Goal: Transaction & Acquisition: Purchase product/service

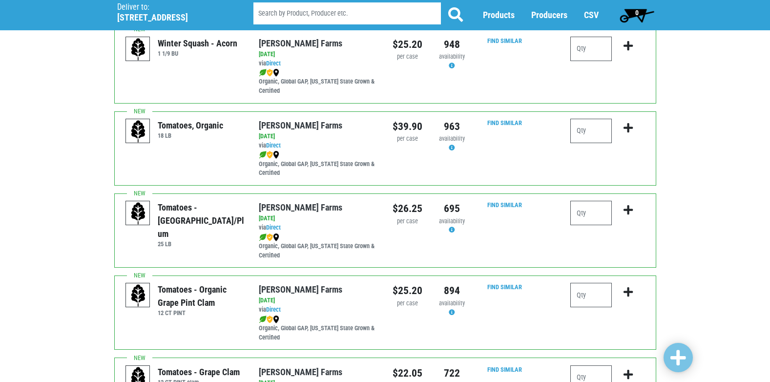
scroll to position [334, 0]
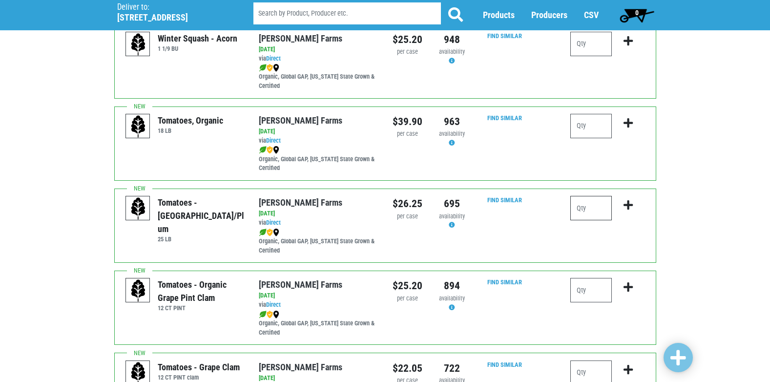
click at [582, 210] on input "number" at bounding box center [590, 208] width 41 height 24
type input "1"
click at [628, 203] on icon "submit" at bounding box center [627, 205] width 9 height 11
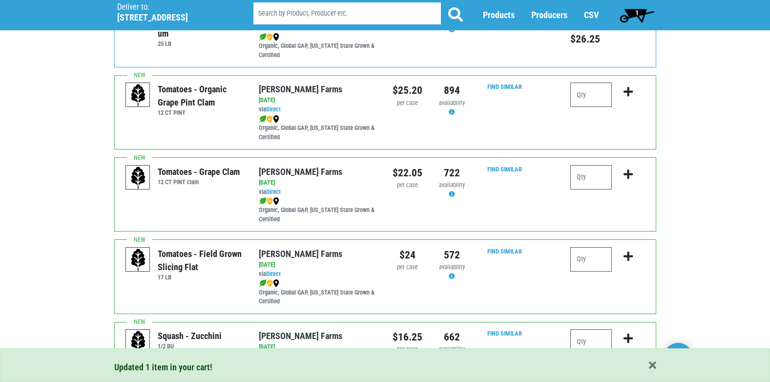
scroll to position [549, 0]
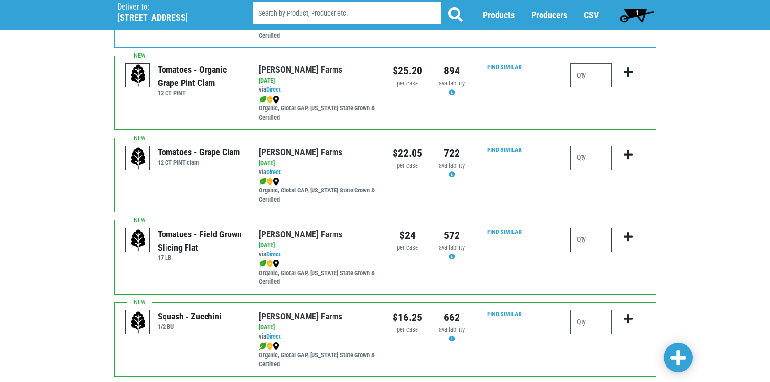
click at [582, 240] on input "number" at bounding box center [590, 239] width 41 height 24
type input "4"
click at [627, 232] on icon "submit" at bounding box center [627, 236] width 9 height 11
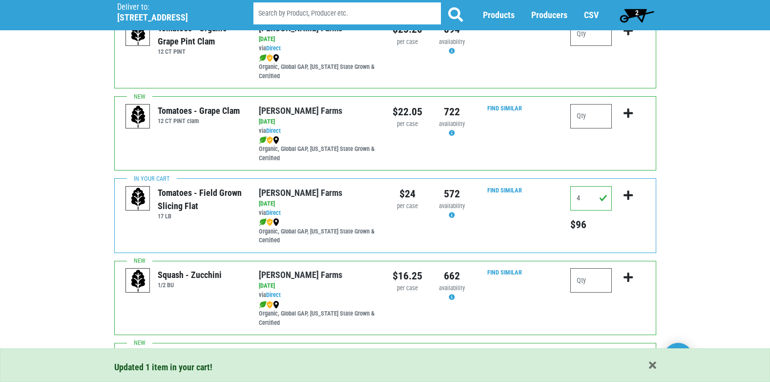
scroll to position [607, 0]
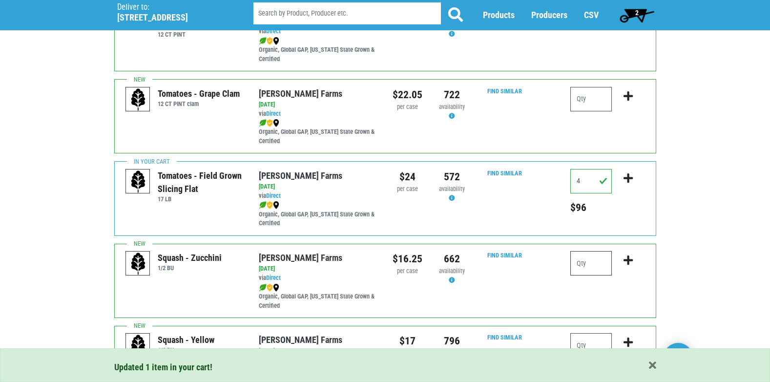
click at [600, 263] on input "number" at bounding box center [590, 263] width 41 height 24
type input "2"
click at [628, 258] on icon "submit" at bounding box center [627, 260] width 9 height 11
click at [597, 343] on input "number" at bounding box center [590, 345] width 41 height 24
type input "1"
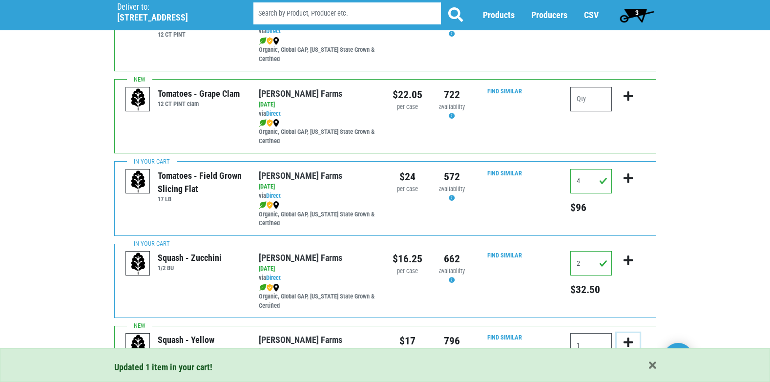
click at [627, 337] on icon "submit" at bounding box center [627, 342] width 9 height 11
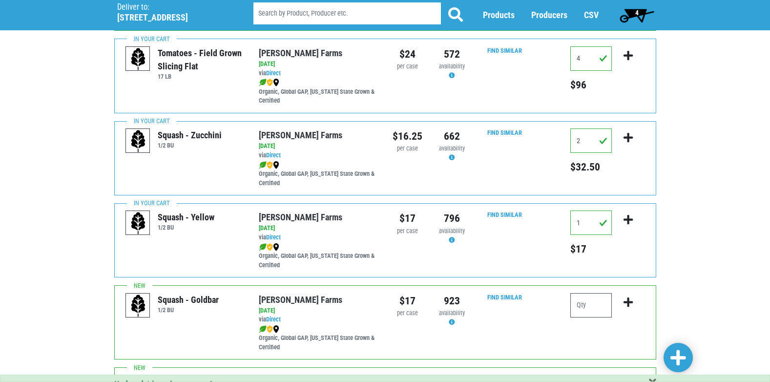
scroll to position [821, 0]
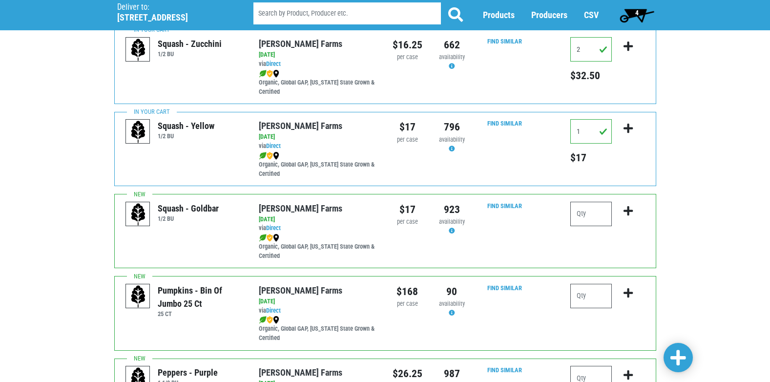
drag, startPoint x: 777, startPoint y: 167, endPoint x: 738, endPoint y: 255, distance: 95.7
click at [735, 262] on div "Deliver To Tops [GEOGRAPHIC_DATA], [STREET_ADDRESS]) Deliver to: [STREET_ADDRES…" at bounding box center [385, 94] width 770 height 1737
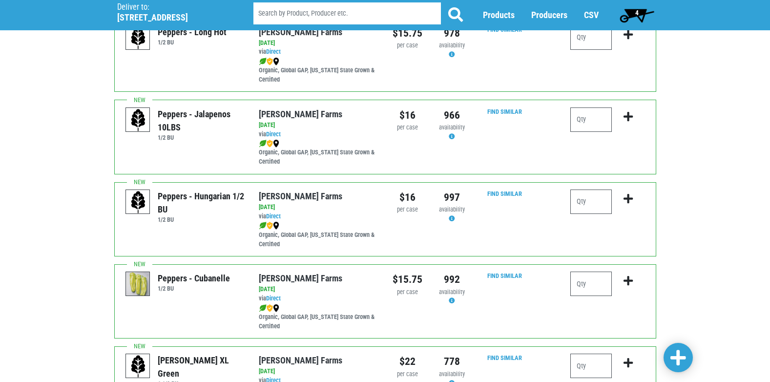
scroll to position [1426, 0]
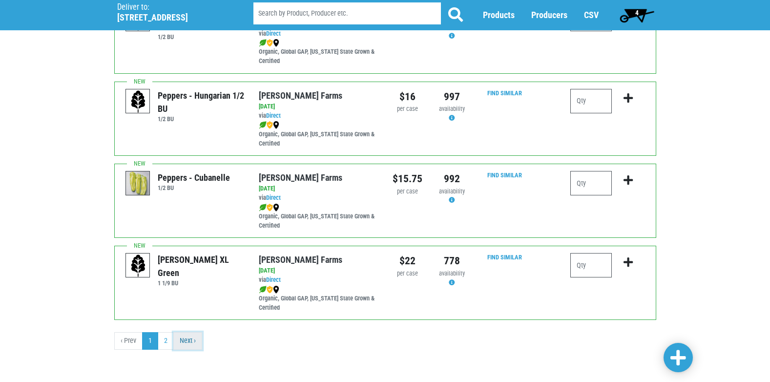
click at [187, 342] on link "Next ›" at bounding box center [187, 341] width 29 height 18
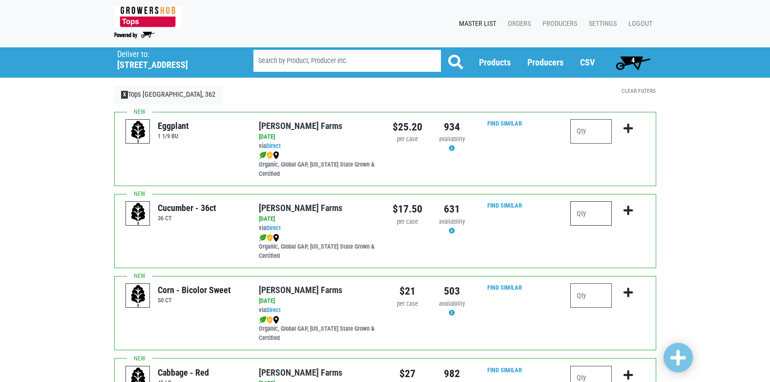
click at [596, 214] on input "number" at bounding box center [590, 213] width 41 height 24
type input "4"
click at [628, 210] on icon "submit" at bounding box center [627, 210] width 9 height 11
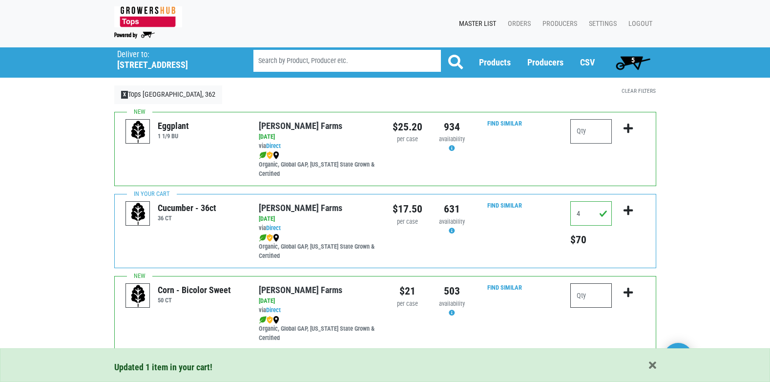
click at [596, 296] on input "number" at bounding box center [590, 295] width 41 height 24
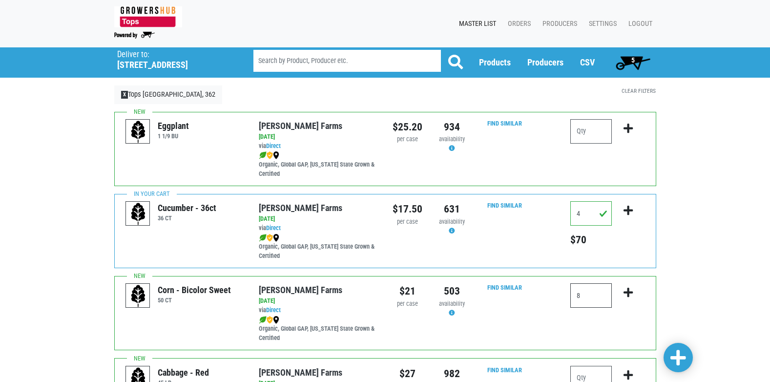
type input "8"
click at [627, 289] on icon "submit" at bounding box center [627, 292] width 9 height 11
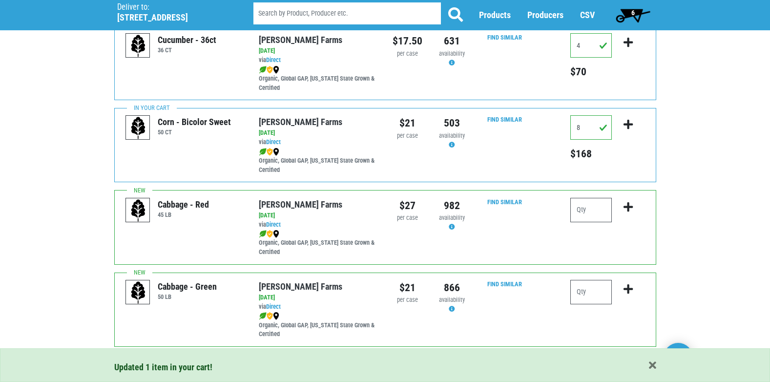
scroll to position [176, 0]
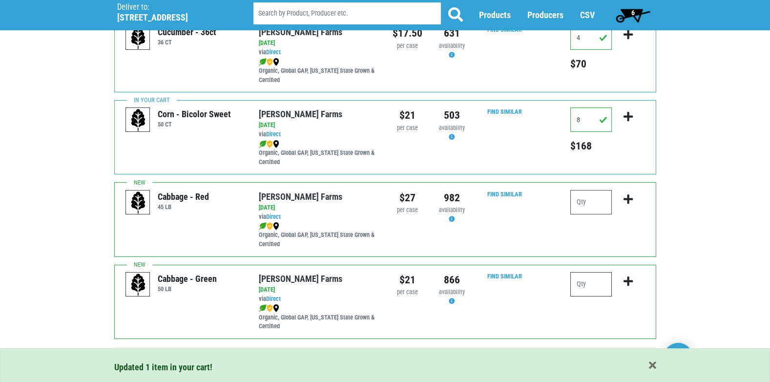
click at [586, 283] on input "number" at bounding box center [590, 284] width 41 height 24
type input "1"
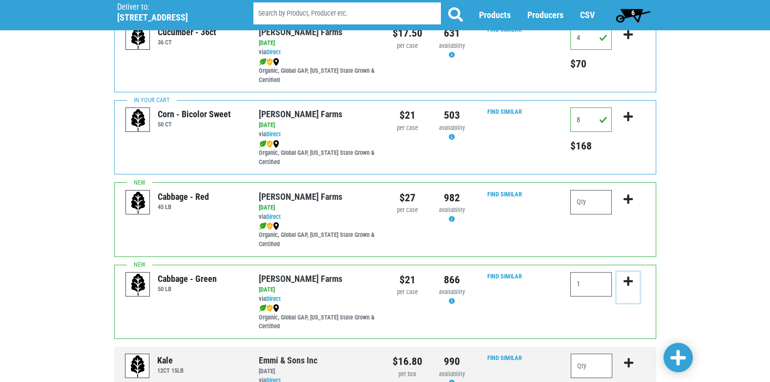
click at [626, 278] on icon "submit" at bounding box center [627, 281] width 9 height 11
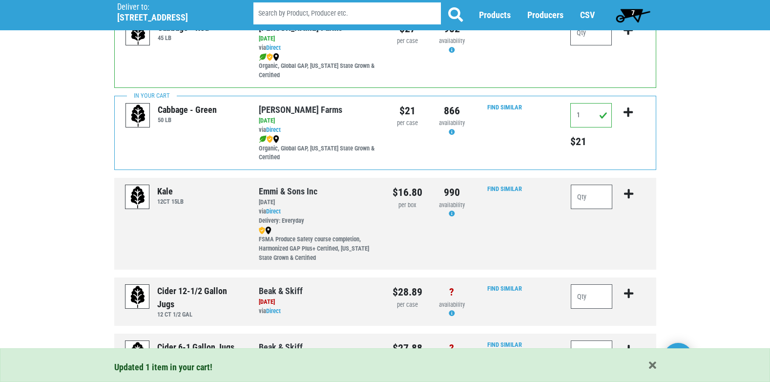
scroll to position [351, 0]
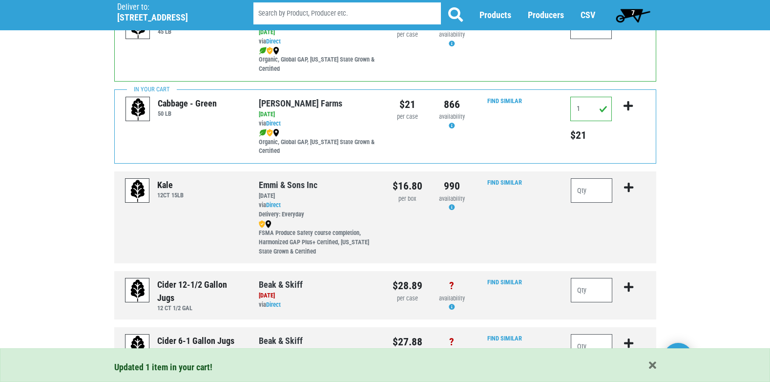
click at [635, 12] on span "7" at bounding box center [632, 15] width 43 height 20
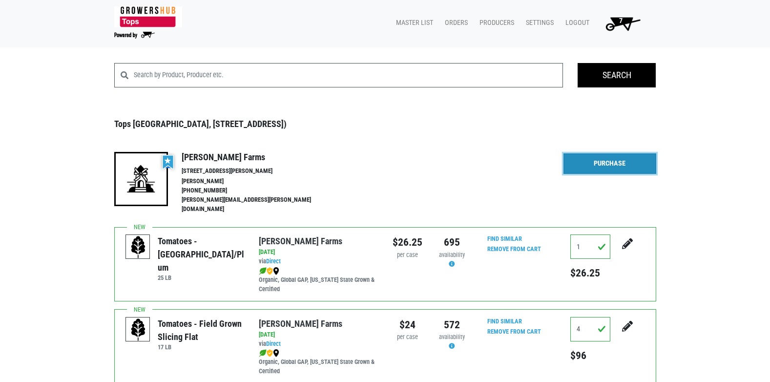
click at [607, 161] on link "Purchase" at bounding box center [609, 163] width 93 height 20
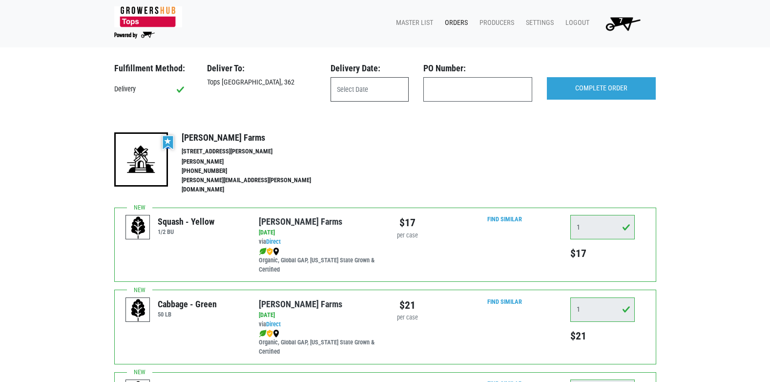
click at [346, 91] on input "text" at bounding box center [369, 89] width 78 height 24
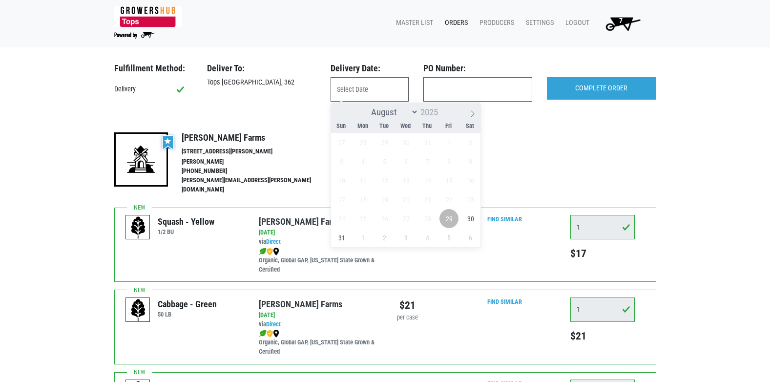
click at [448, 215] on span "29" at bounding box center [448, 218] width 19 height 19
type input "[DATE]"
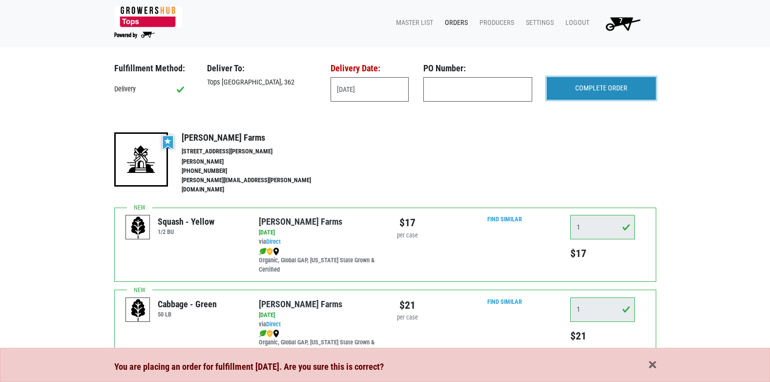
click at [578, 86] on input "COMPLETE ORDER" at bounding box center [601, 88] width 109 height 22
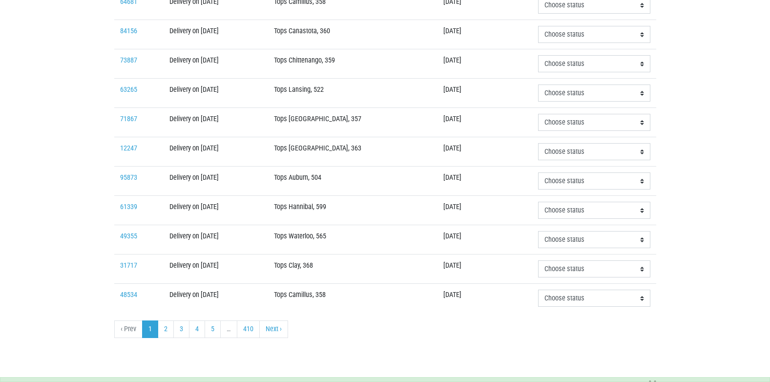
scroll to position [261, 0]
